Goal: Register for event/course

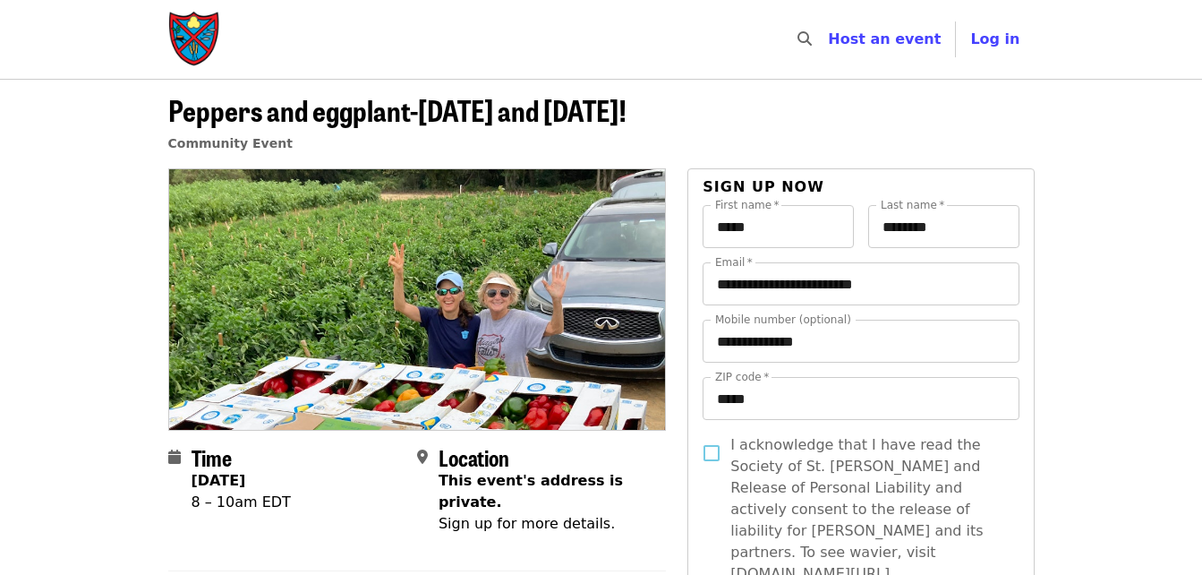
drag, startPoint x: 1208, startPoint y: 561, endPoint x: 1067, endPoint y: 98, distance: 484.7
click at [1067, 98] on header "Peppers and eggplant-[DATE] and [DATE]! Community Event" at bounding box center [601, 123] width 1202 height 89
click at [214, 489] on strong "[DATE]" at bounding box center [219, 480] width 55 height 17
drag, startPoint x: 180, startPoint y: 109, endPoint x: 605, endPoint y: -1, distance: 439.1
click at [605, 0] on html "**********" at bounding box center [601, 287] width 1202 height 575
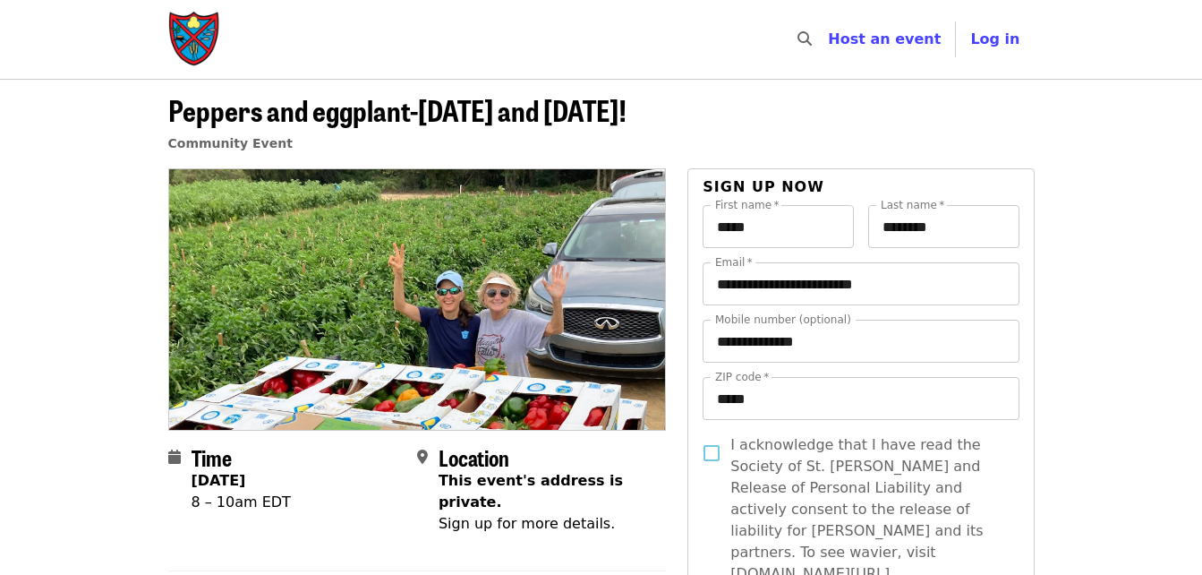
click at [1061, 114] on header "Peppers and eggplant-[DATE] and [DATE]! Community Event" at bounding box center [601, 123] width 1202 height 89
